Goal: Information Seeking & Learning: Learn about a topic

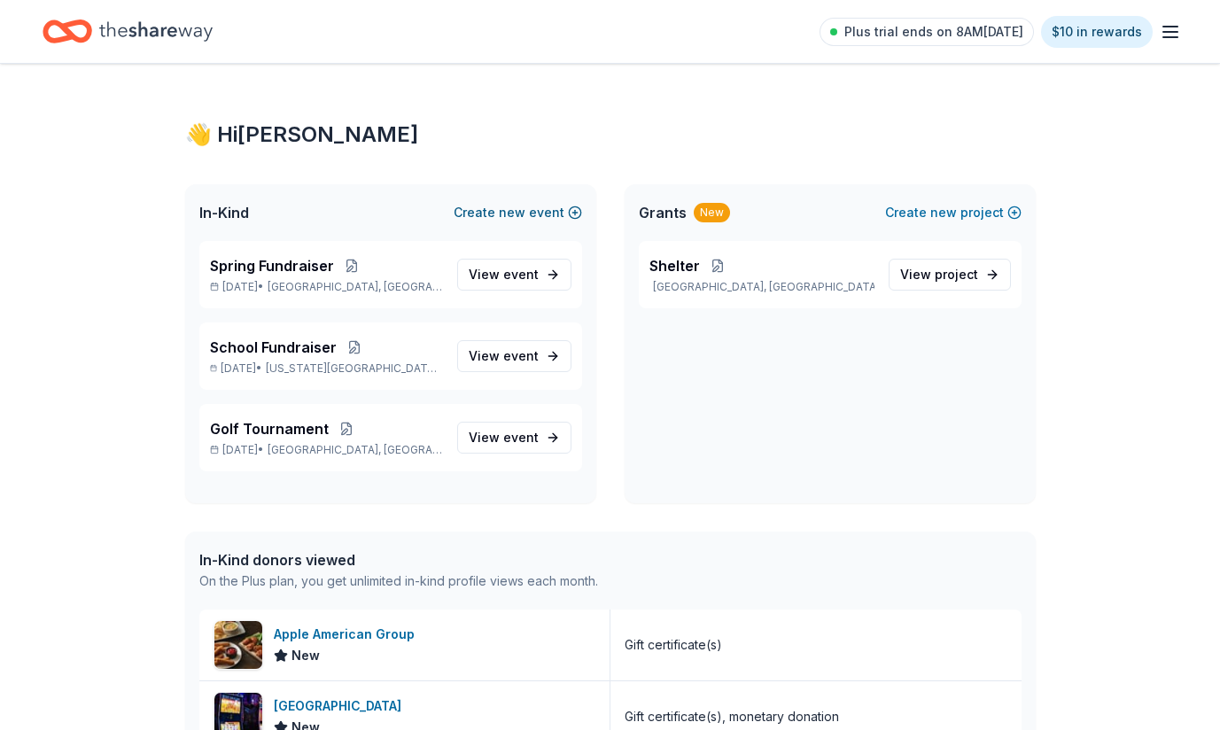
click at [560, 211] on button "Create new event" at bounding box center [518, 212] width 128 height 21
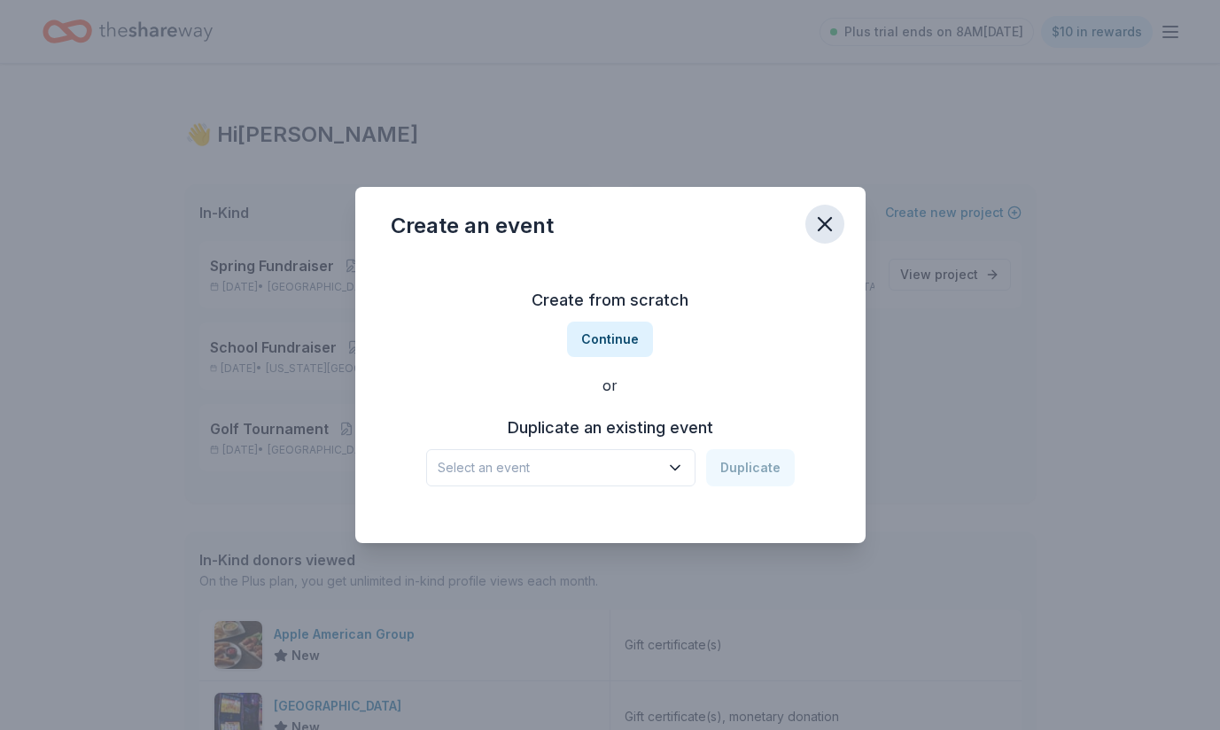
click at [815, 214] on icon "button" at bounding box center [825, 224] width 25 height 25
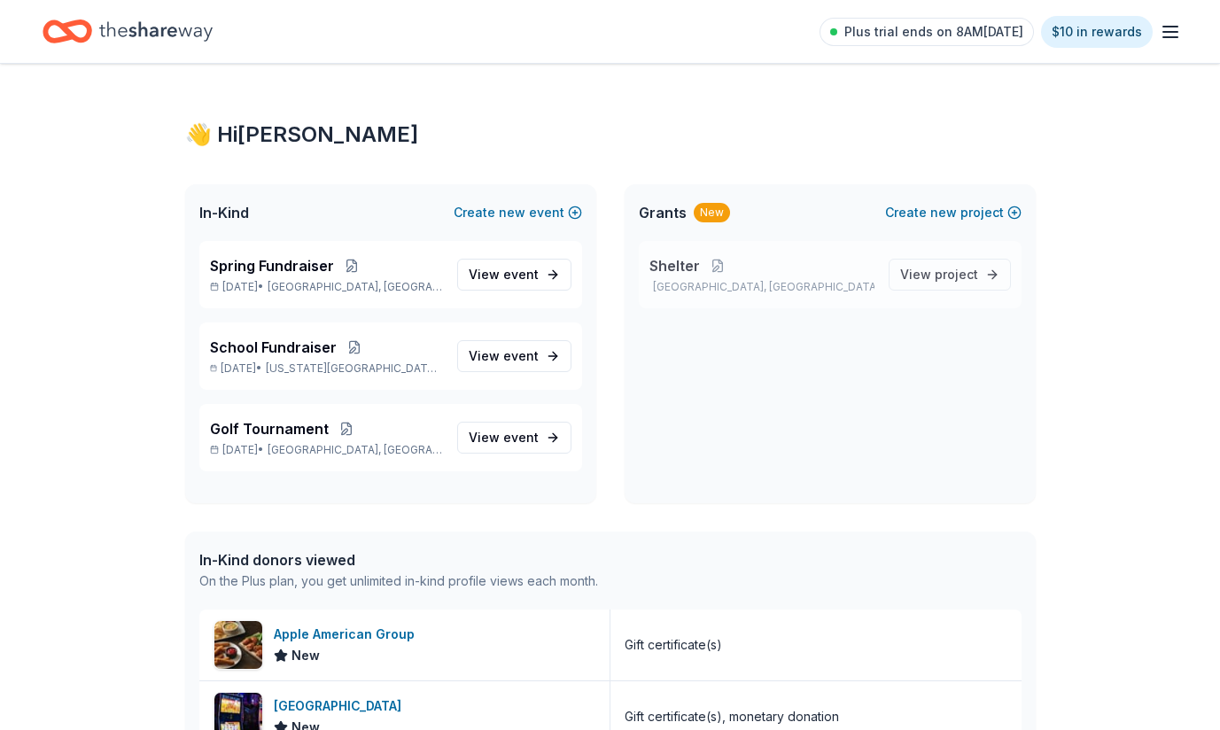
click at [678, 265] on span "Shelter" at bounding box center [675, 265] width 51 height 21
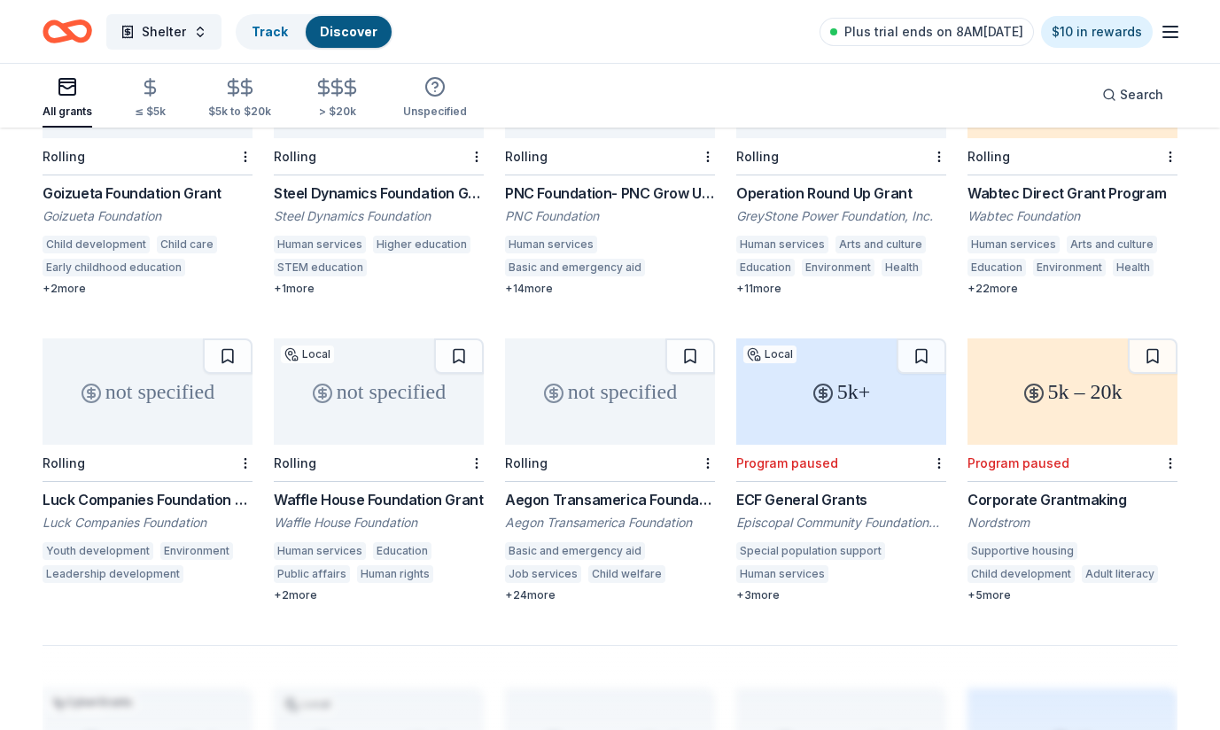
scroll to position [892, 0]
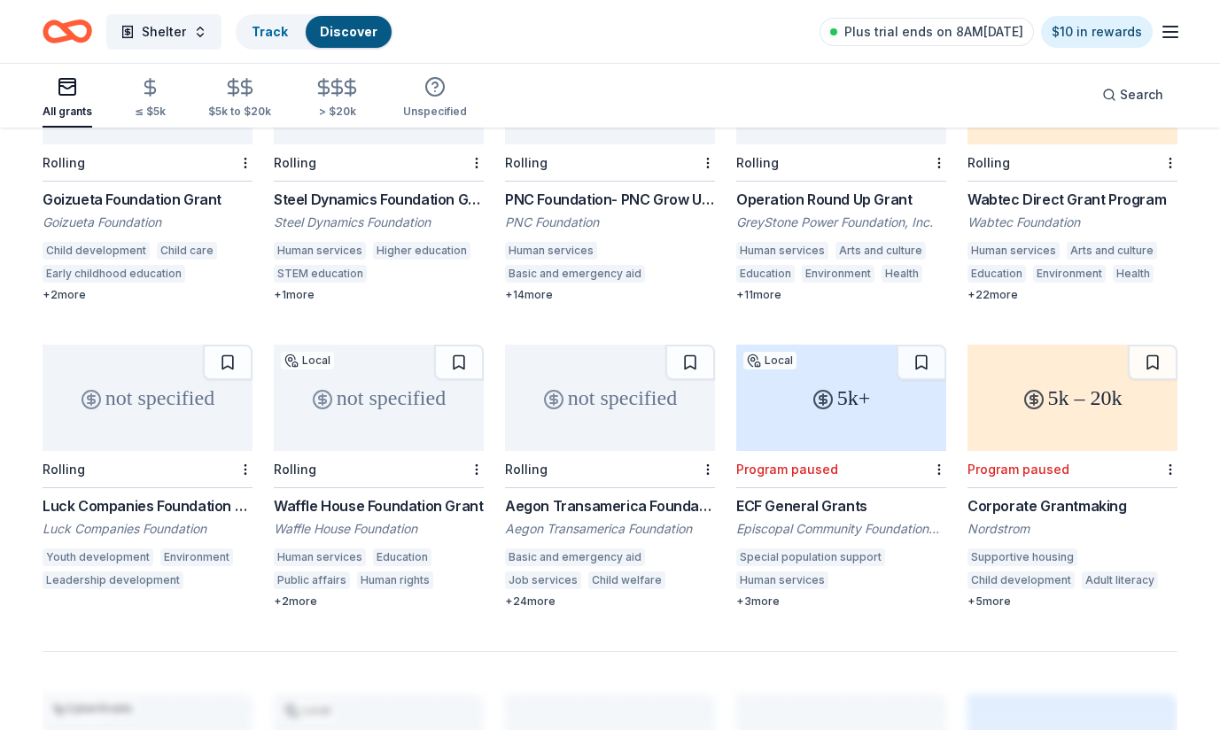
click at [831, 365] on div "5k+" at bounding box center [841, 398] width 210 height 106
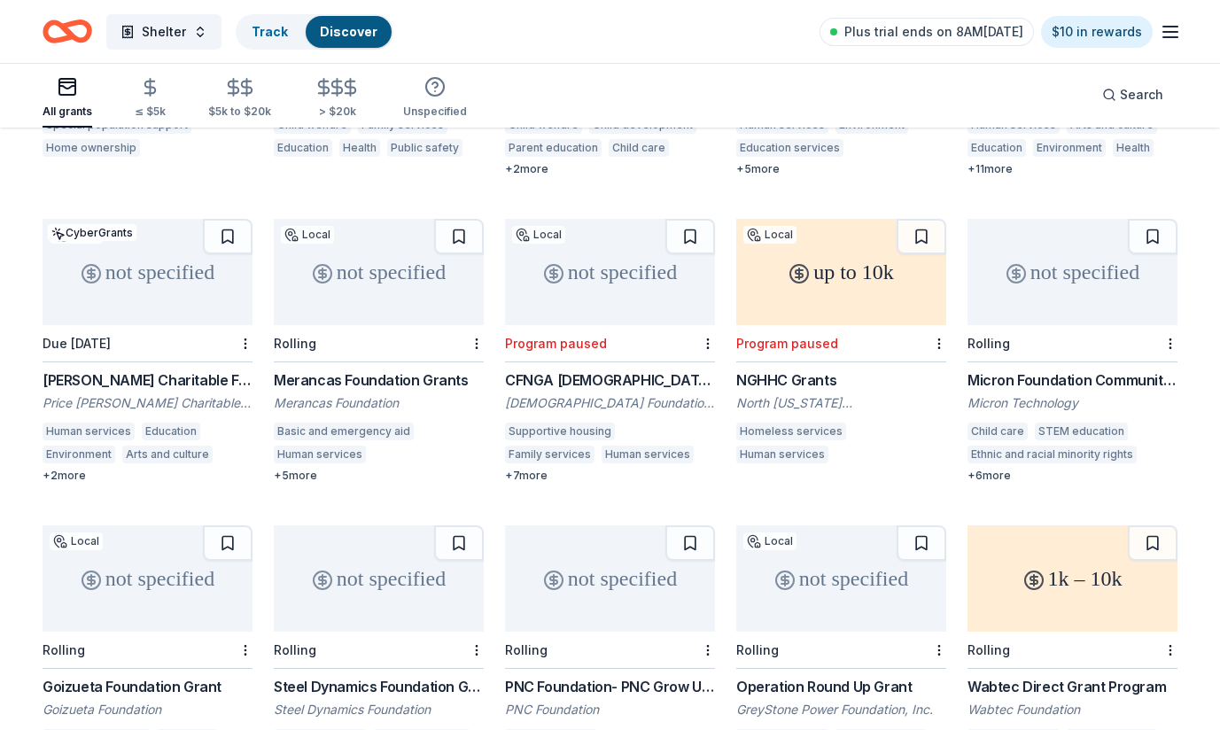
scroll to position [395, 0]
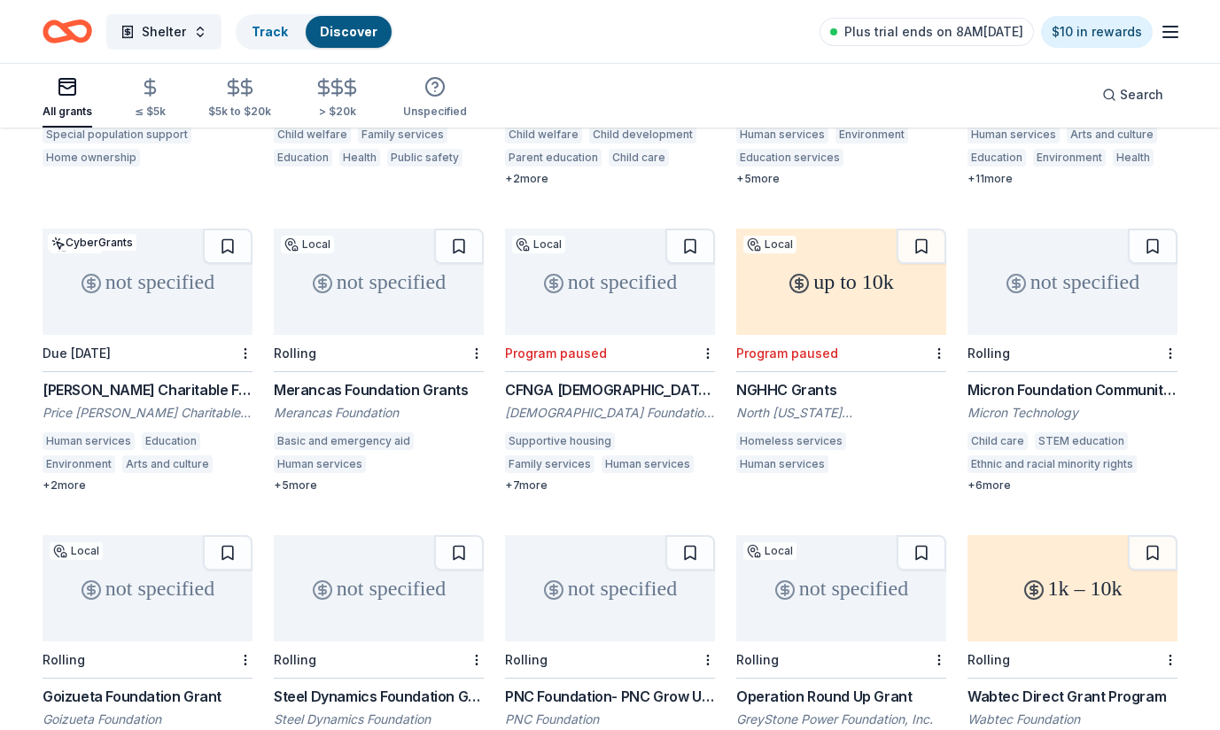
click at [826, 300] on div "up to 10k" at bounding box center [841, 282] width 210 height 106
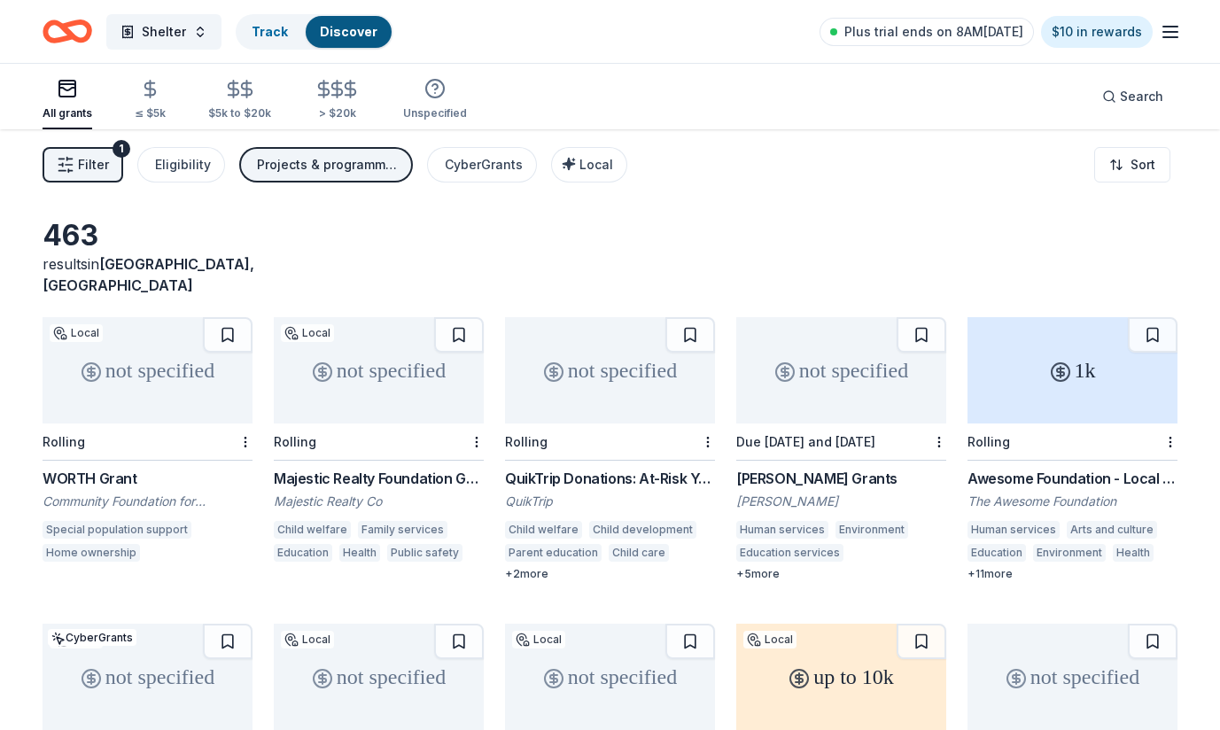
click at [69, 31] on icon "Home" at bounding box center [75, 31] width 27 height 18
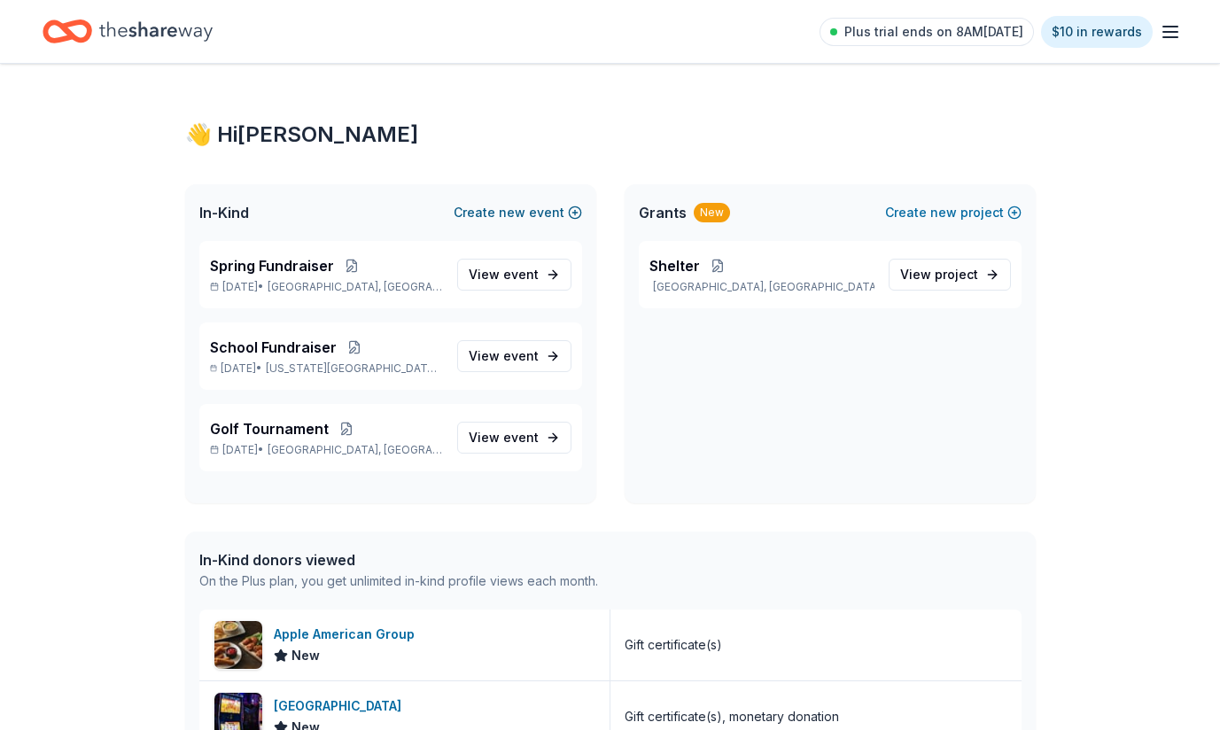
click at [540, 207] on button "Create new event" at bounding box center [518, 212] width 128 height 21
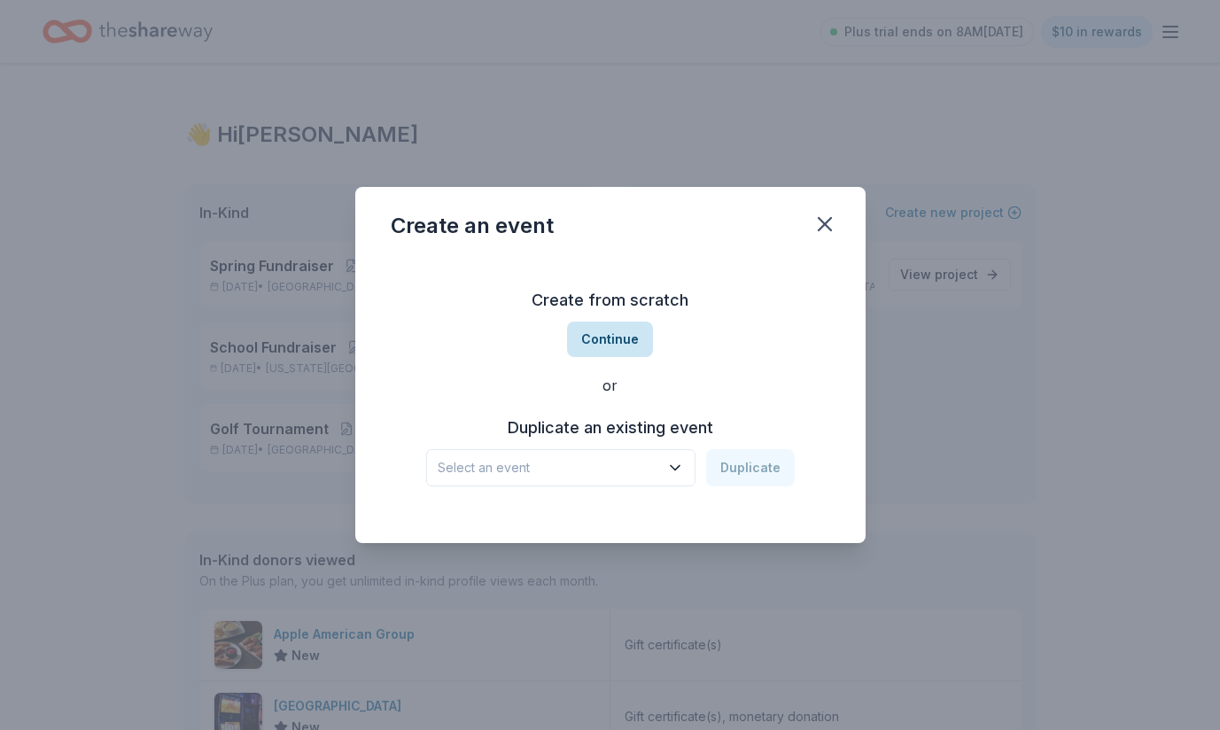
click at [624, 335] on button "Continue" at bounding box center [610, 339] width 86 height 35
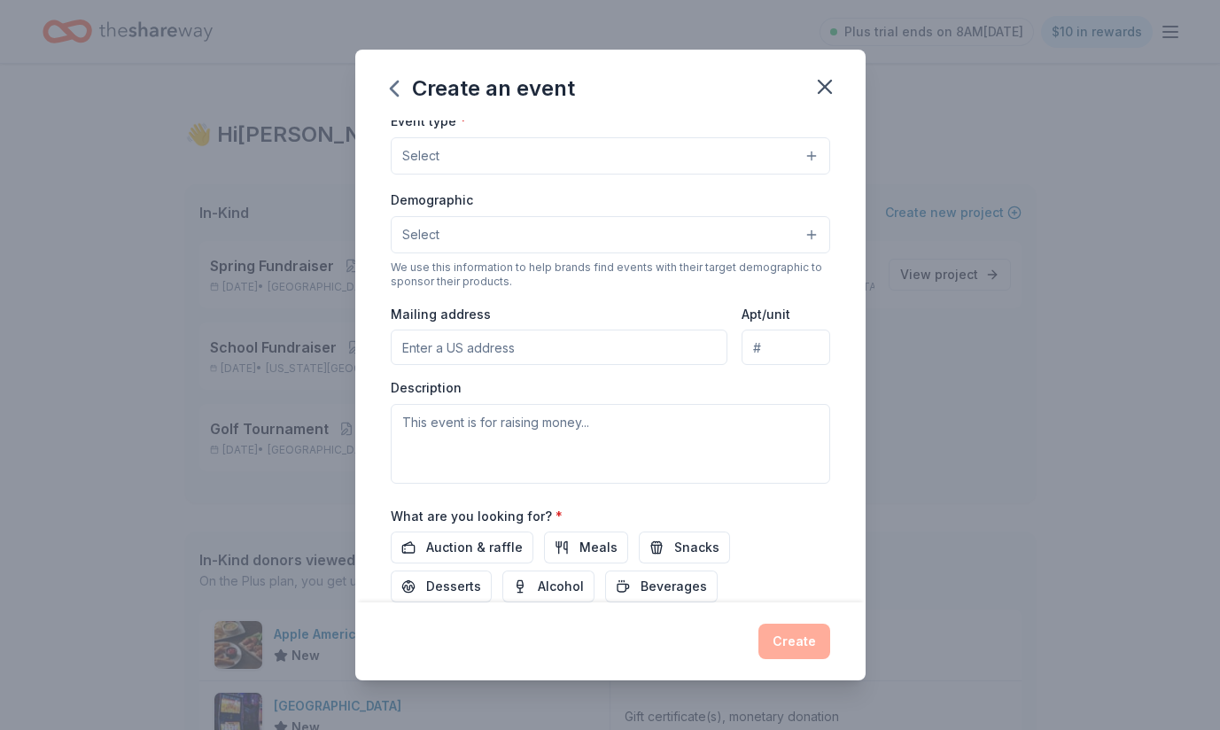
scroll to position [364, 0]
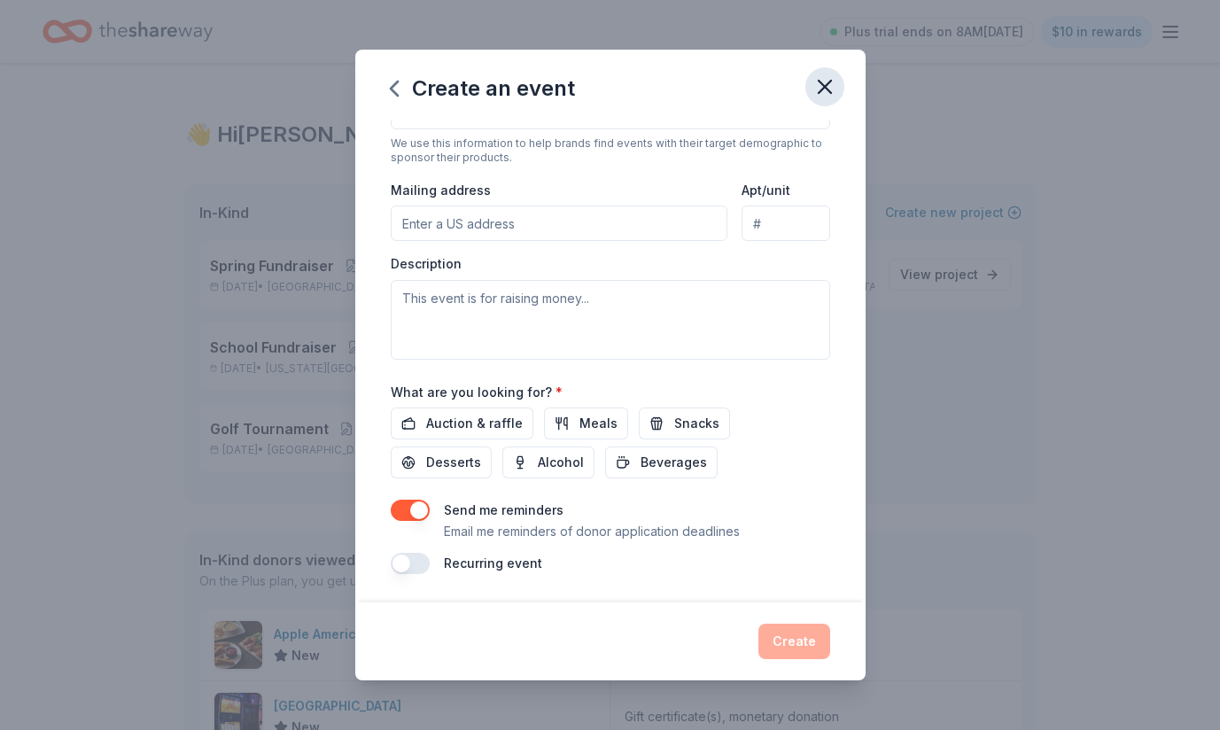
click at [829, 79] on icon "button" at bounding box center [825, 86] width 25 height 25
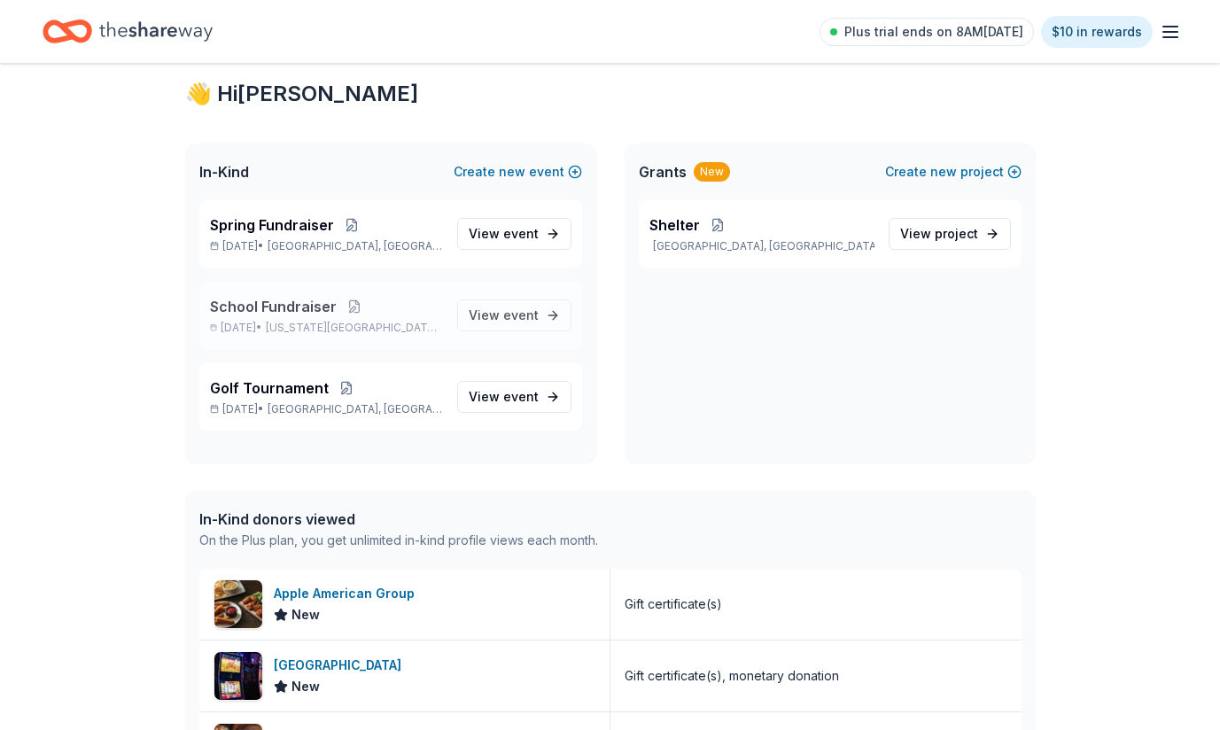
scroll to position [0, 0]
